Goal: Find specific page/section: Find specific page/section

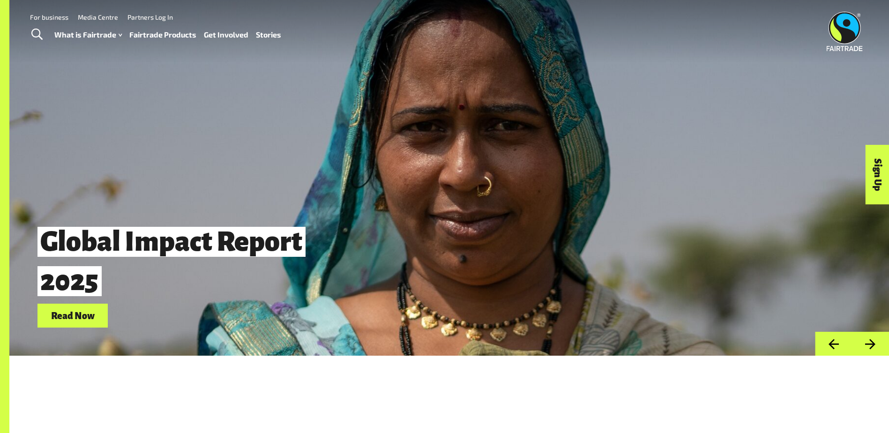
click at [163, 33] on link "Fairtrade Products" at bounding box center [162, 35] width 67 height 14
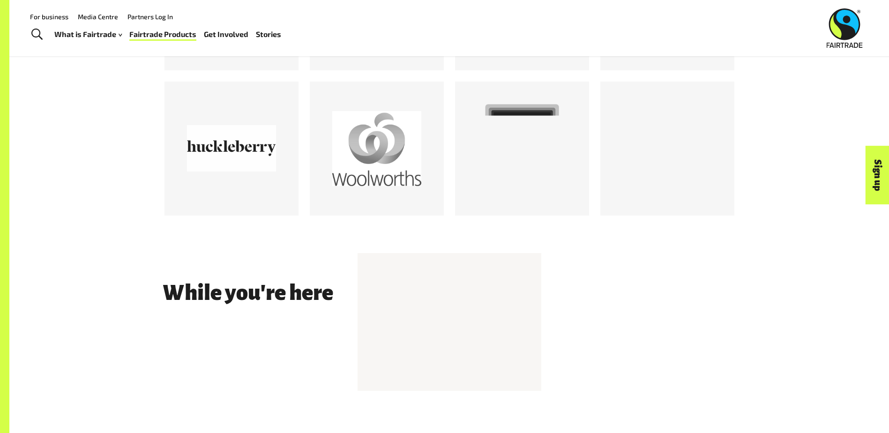
scroll to position [1050, 0]
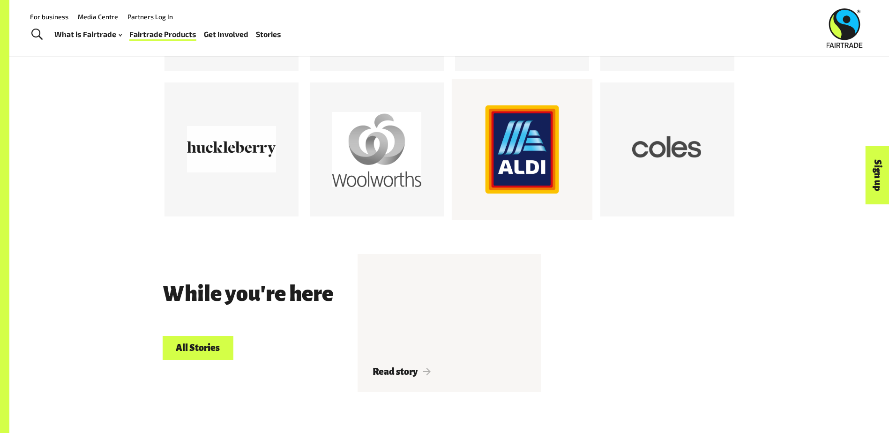
click at [512, 183] on div at bounding box center [522, 149] width 89 height 89
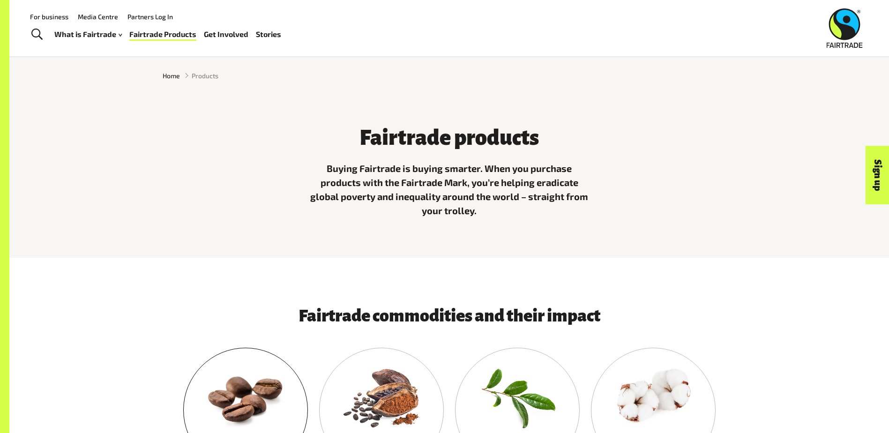
scroll to position [0, 0]
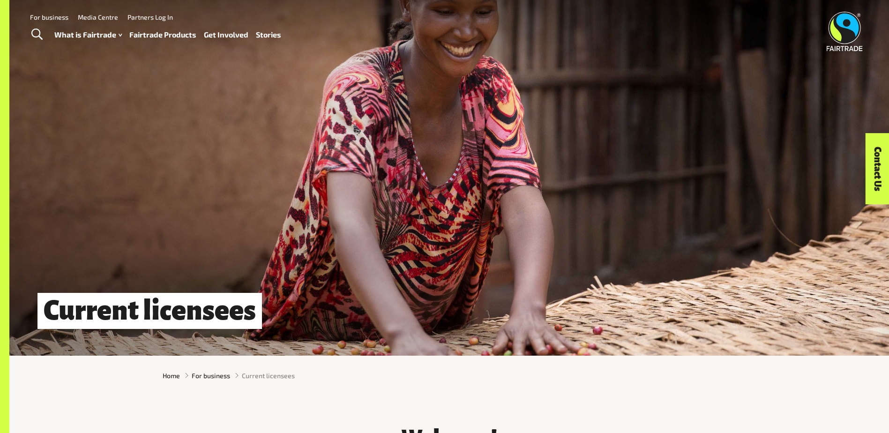
click at [143, 34] on link "Fairtrade Products" at bounding box center [162, 35] width 67 height 14
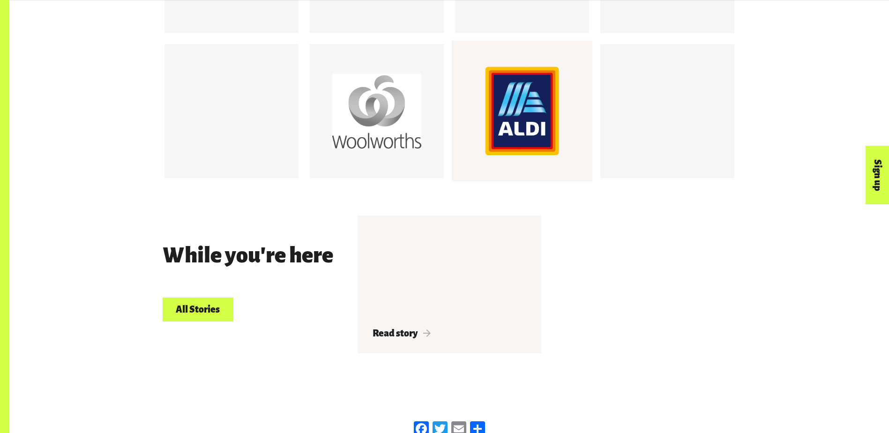
scroll to position [1219, 0]
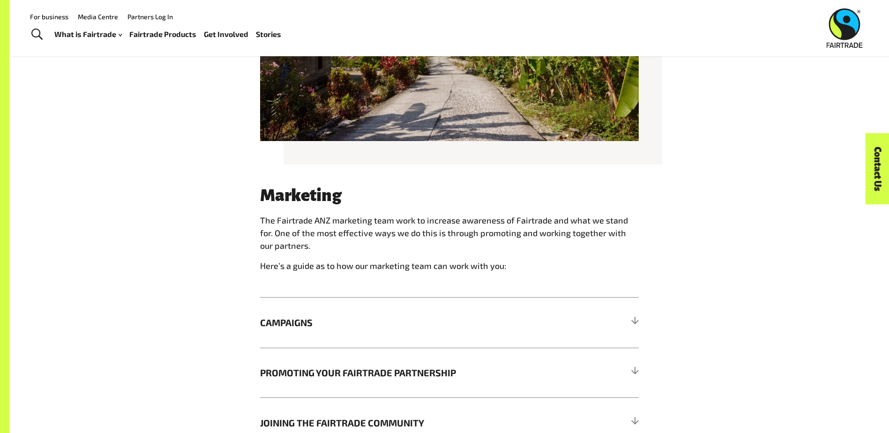
scroll to position [609, 0]
